Goal: Use online tool/utility: Utilize a website feature to perform a specific function

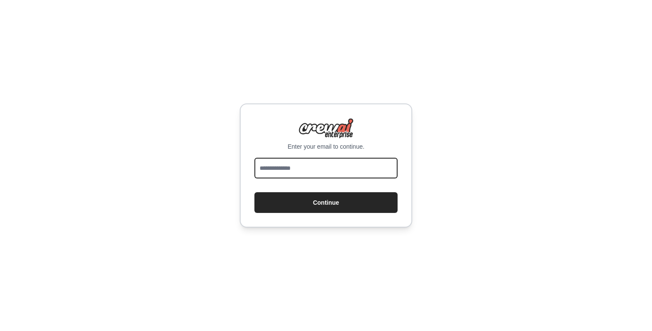
click at [358, 166] on input "email" at bounding box center [326, 168] width 143 height 21
type input "**********"
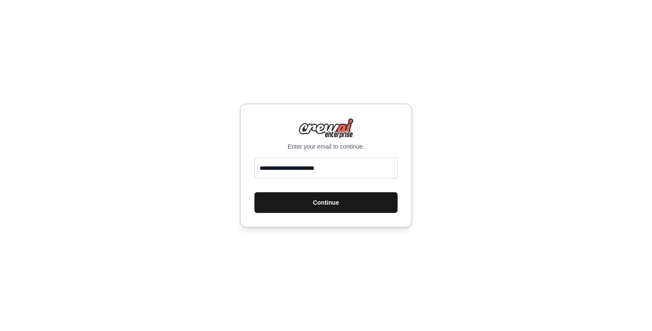
click at [333, 209] on button "Continue" at bounding box center [326, 202] width 143 height 21
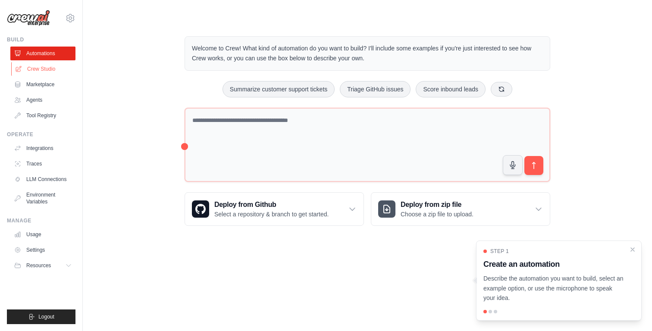
click at [38, 69] on link "Crew Studio" at bounding box center [43, 69] width 65 height 14
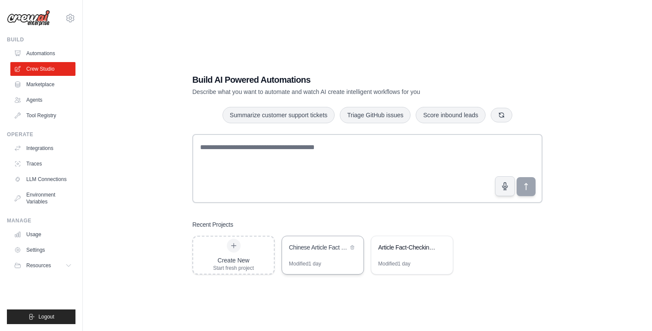
click at [320, 258] on div "Chinese Article Fact Checker" at bounding box center [323, 248] width 82 height 24
click at [430, 252] on div "Article Fact-Checking System" at bounding box center [407, 248] width 59 height 10
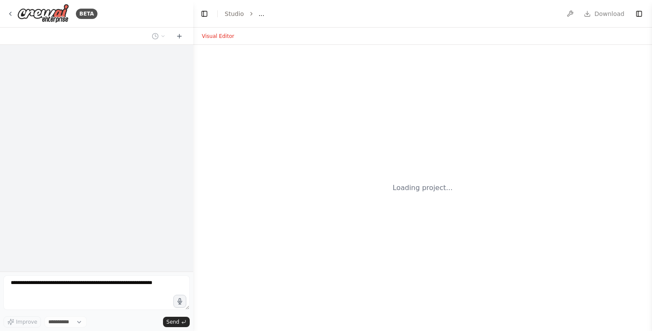
select select "****"
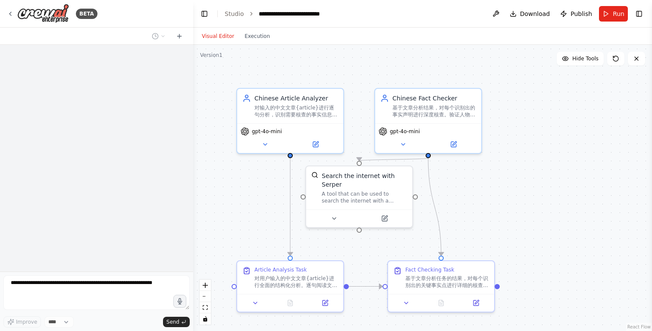
scroll to position [486, 0]
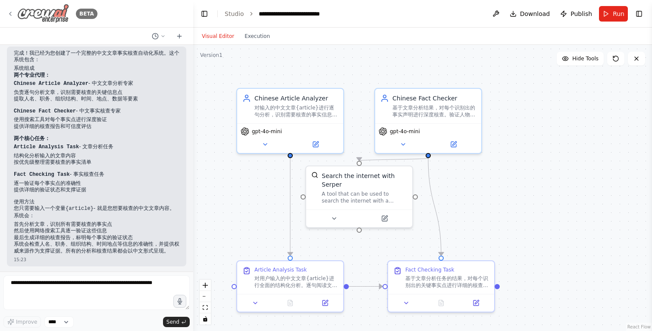
click at [11, 10] on icon at bounding box center [10, 13] width 7 height 7
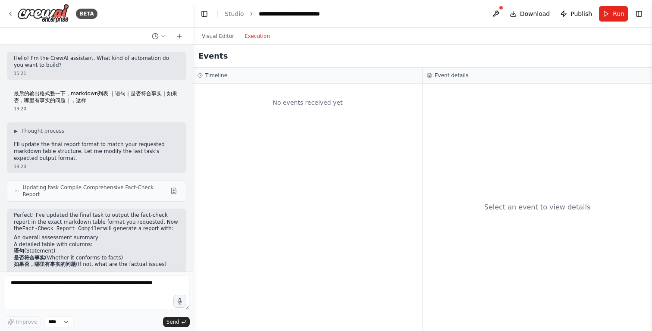
click at [254, 41] on button "Execution" at bounding box center [257, 36] width 36 height 10
click at [215, 37] on button "Visual Editor" at bounding box center [218, 36] width 43 height 10
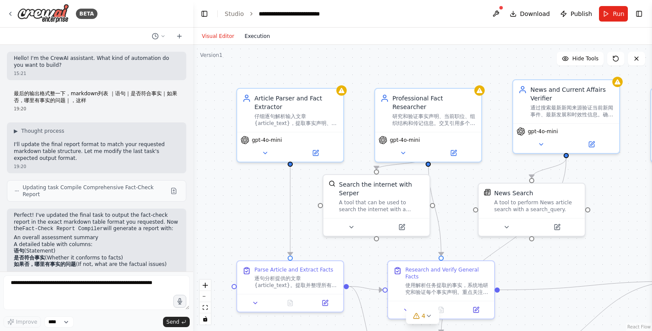
click at [259, 36] on button "Execution" at bounding box center [257, 36] width 36 height 10
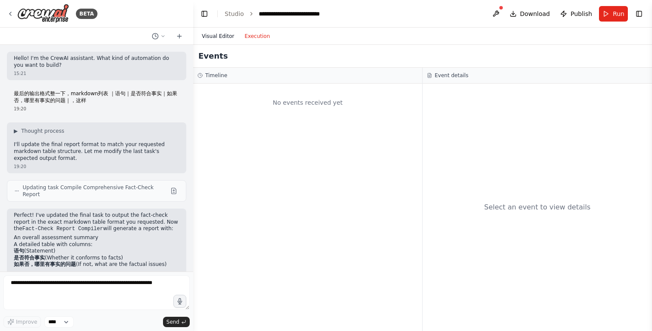
click at [215, 37] on button "Visual Editor" at bounding box center [218, 36] width 43 height 10
